Goal: Task Accomplishment & Management: Manage account settings

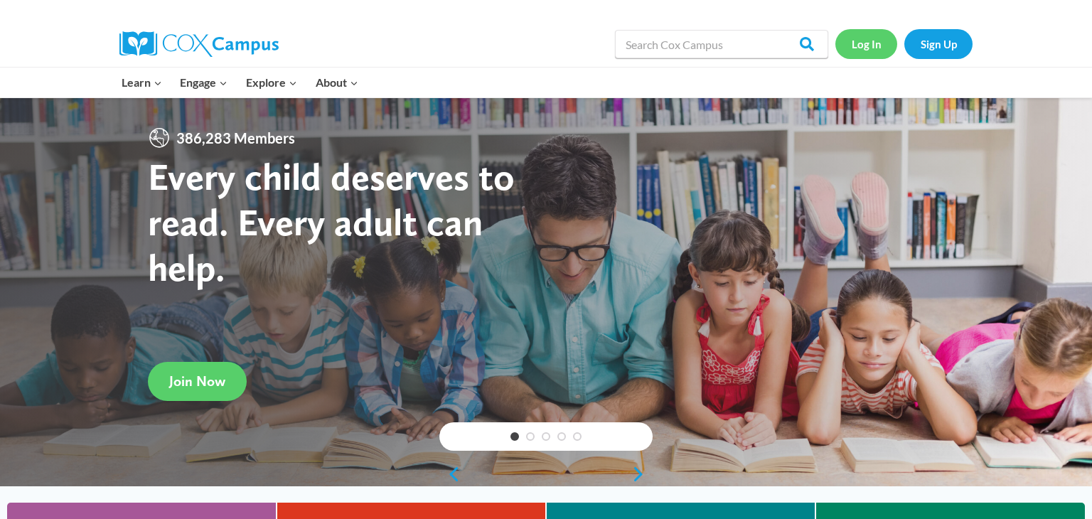
click at [883, 44] on link "Log In" at bounding box center [866, 43] width 62 height 29
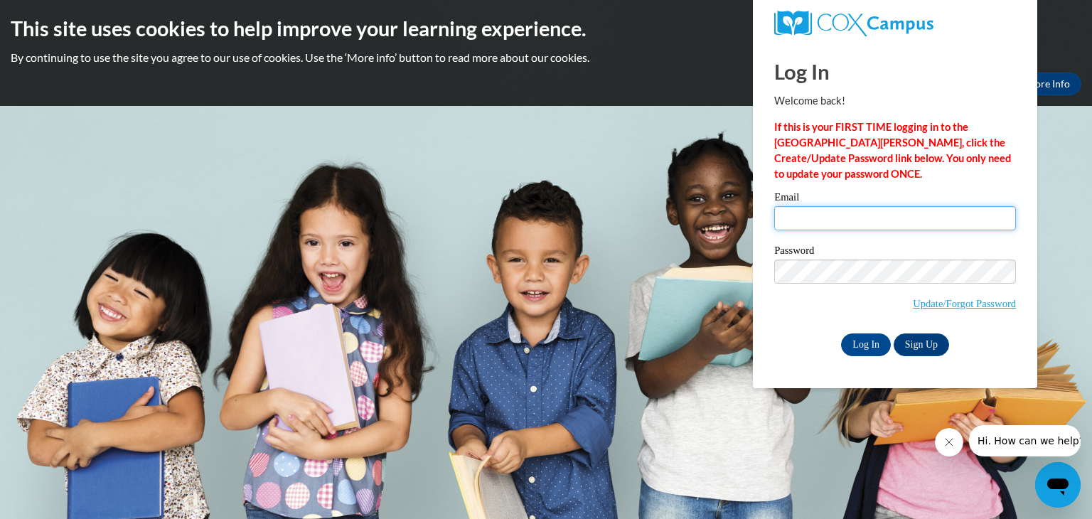
click at [821, 224] on input "Email" at bounding box center [895, 218] width 242 height 24
type input "jami.woods@gcsd.us"
click at [861, 346] on input "Log In" at bounding box center [866, 344] width 50 height 23
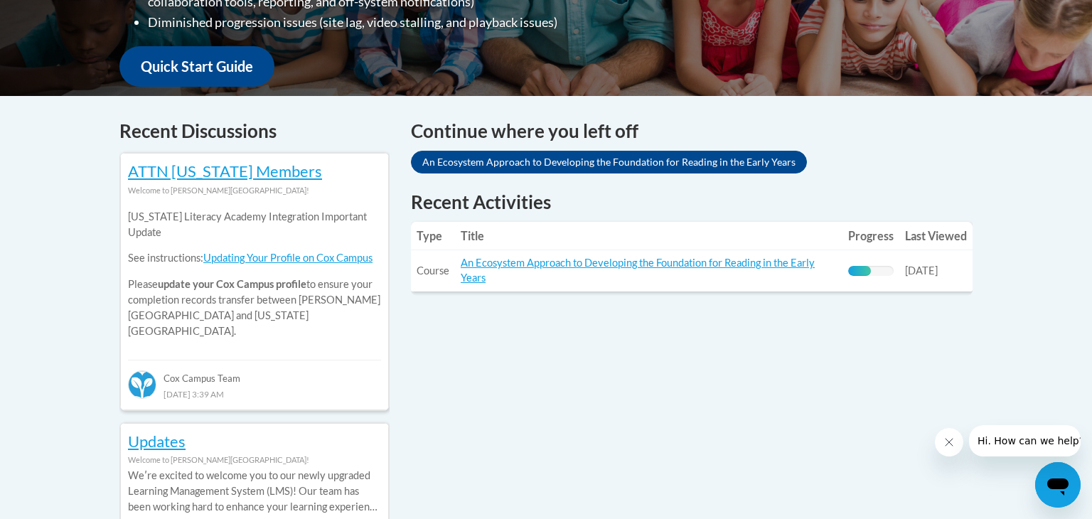
scroll to position [512, 0]
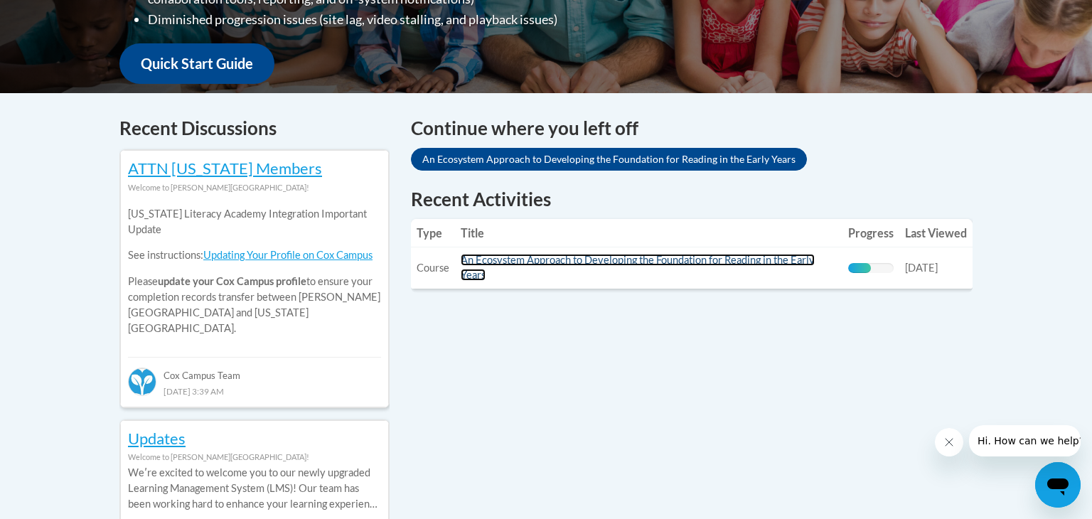
click at [694, 264] on link "An Ecosystem Approach to Developing the Foundation for Reading in the Early Yea…" at bounding box center [638, 267] width 354 height 27
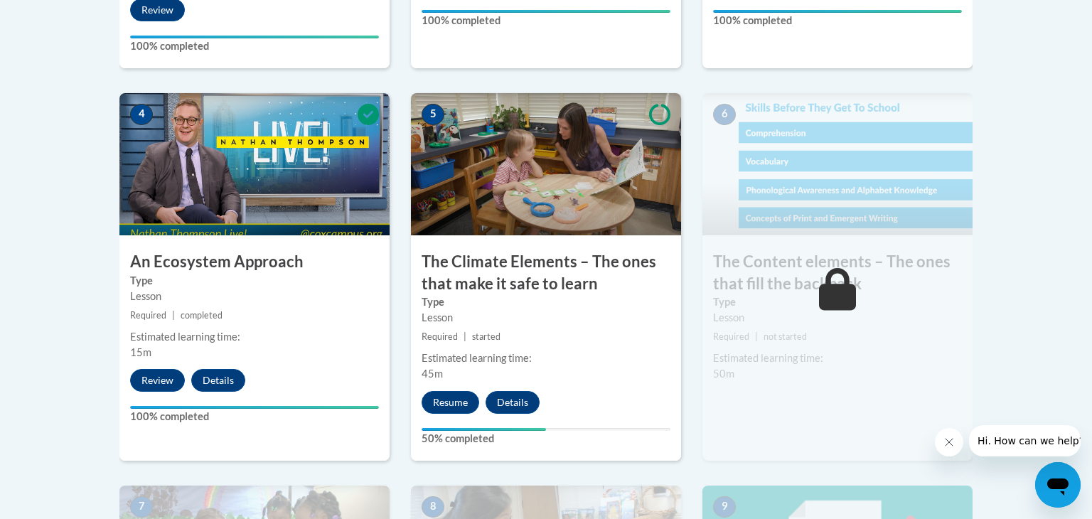
scroll to position [817, 0]
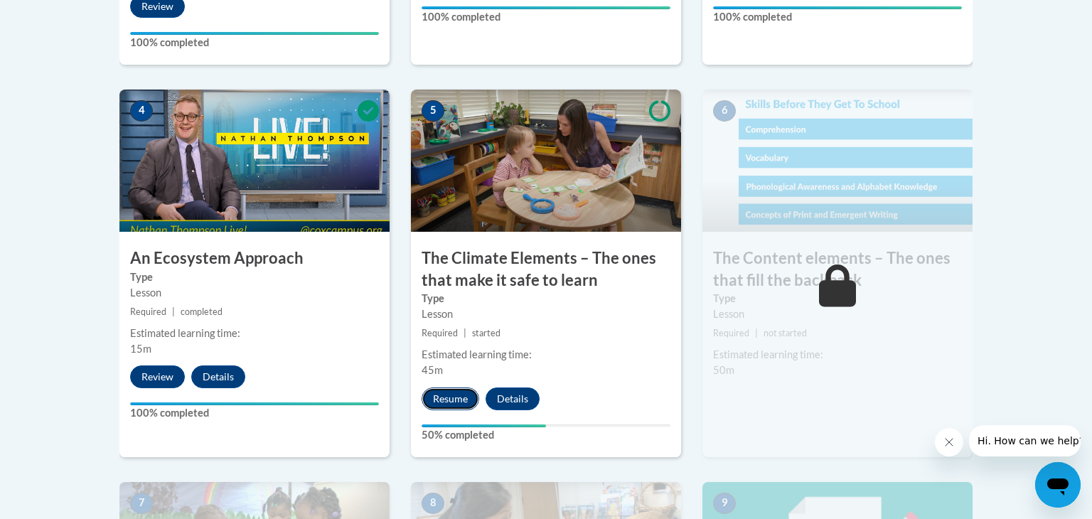
click at [456, 400] on button "Resume" at bounding box center [450, 398] width 58 height 23
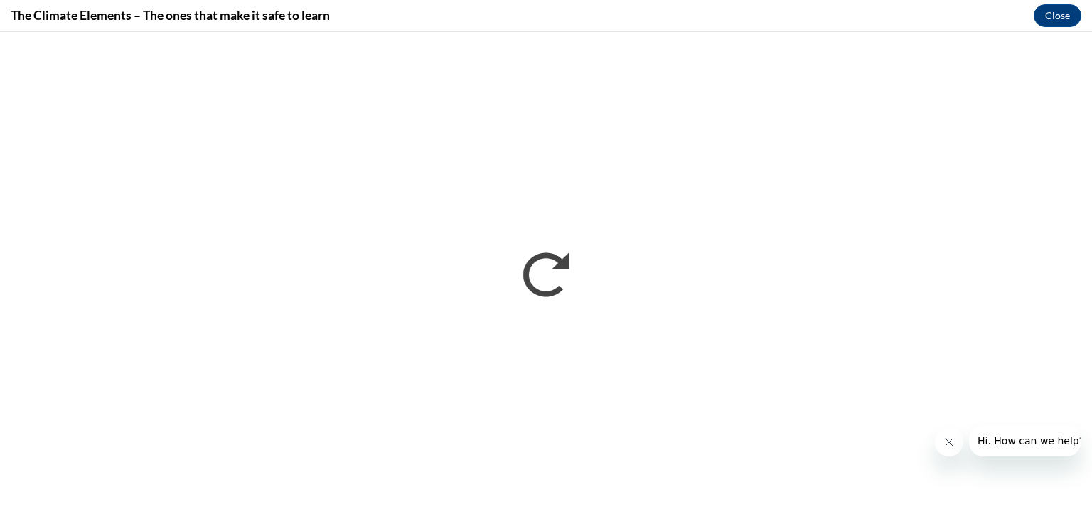
scroll to position [0, 0]
